Goal: Information Seeking & Learning: Understand process/instructions

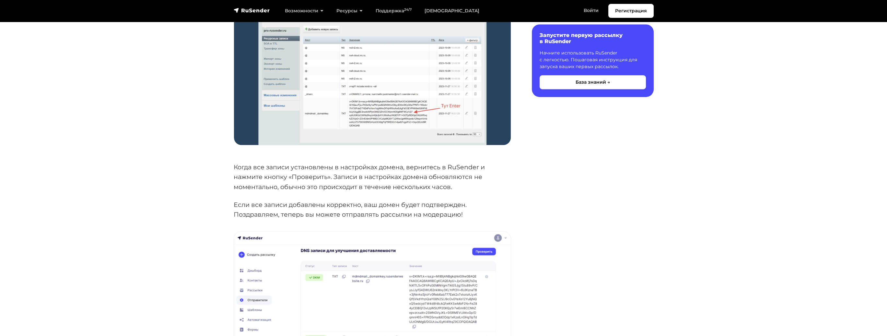
scroll to position [454, 0]
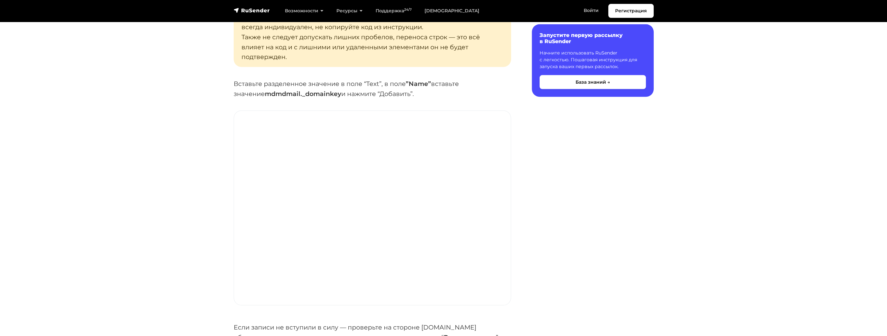
scroll to position [2302, 0]
